Goal: Task Accomplishment & Management: Complete application form

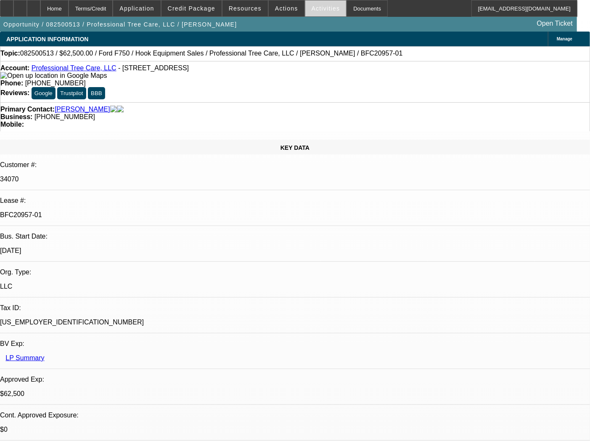
select select "0"
select select "6"
select select "0"
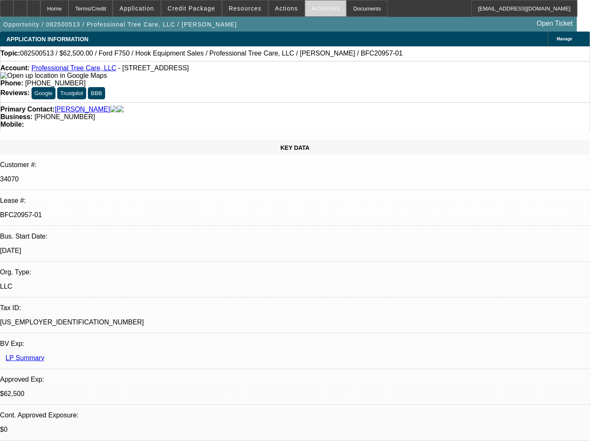
select select "0"
select select "6"
select select "0"
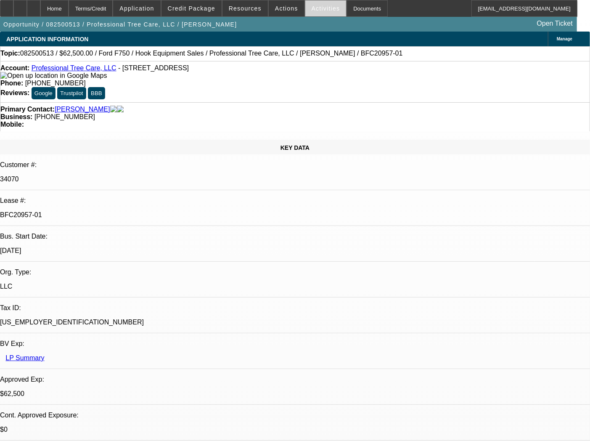
select select "0"
select select "6"
select select "0"
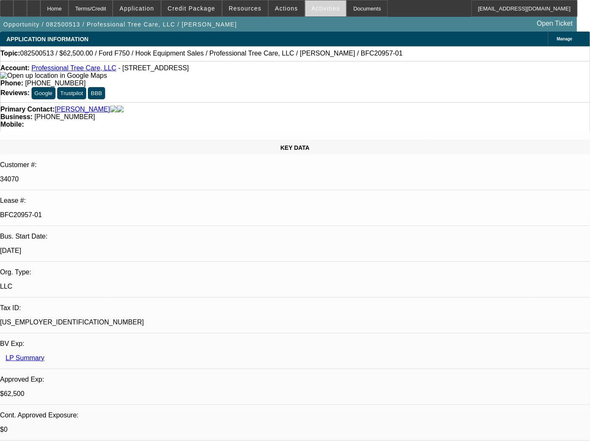
select select "6"
click at [349, 9] on div "Documents" at bounding box center [366, 8] width 41 height 17
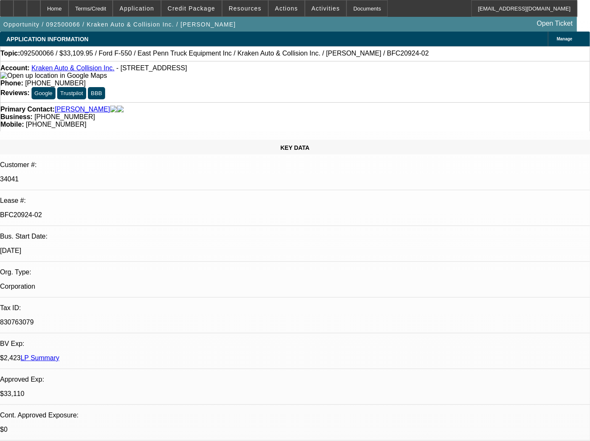
select select "0"
select select "0.1"
select select "4"
select select "0"
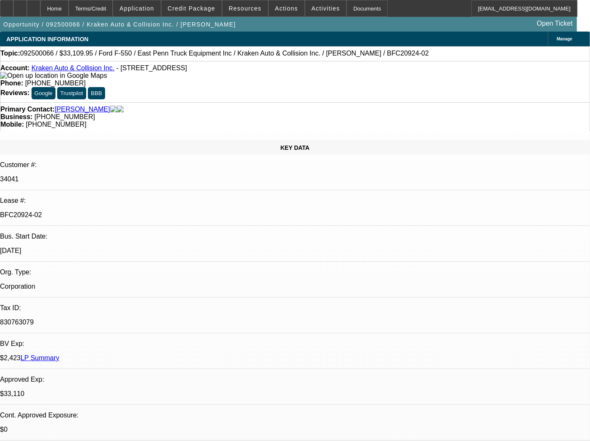
select select "0"
select select "0.1"
select select "4"
select select "0"
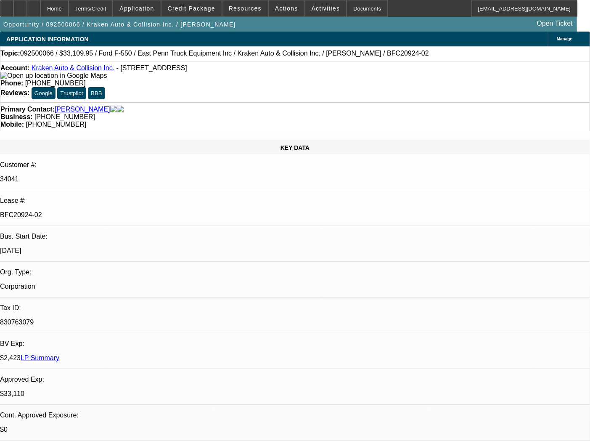
select select "0.1"
select select "4"
select select "0"
select select "0.1"
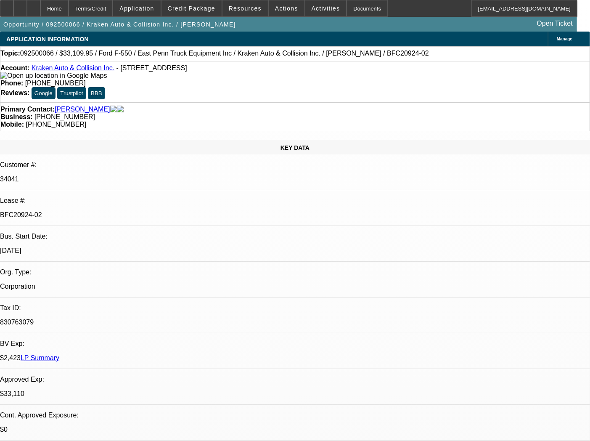
select select "4"
click at [346, 13] on div "Documents" at bounding box center [366, 8] width 41 height 17
